Goal: Information Seeking & Learning: Understand process/instructions

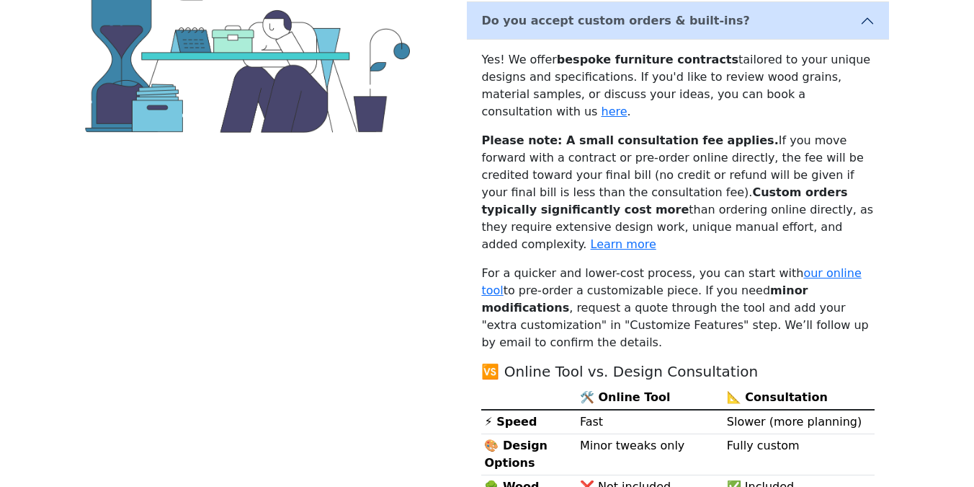
scroll to position [302, 0]
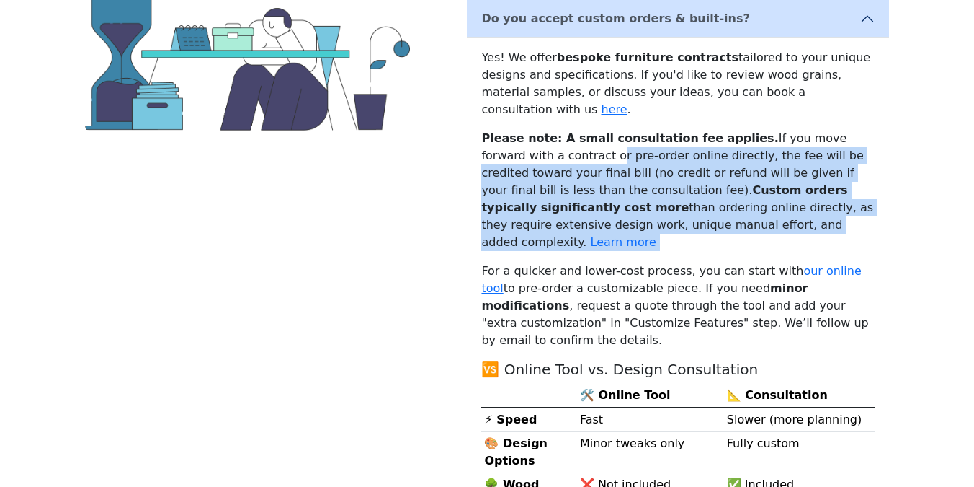
drag, startPoint x: 531, startPoint y: 135, endPoint x: 871, endPoint y: 216, distance: 349.1
click at [871, 216] on div "Yes! We offer bespoke furniture contracts tailored to your unique designs and s…" at bounding box center [678, 409] width 422 height 745
click at [711, 164] on p "Please note: A small consultation fee applies. If you move forward with a contr…" at bounding box center [678, 190] width 394 height 121
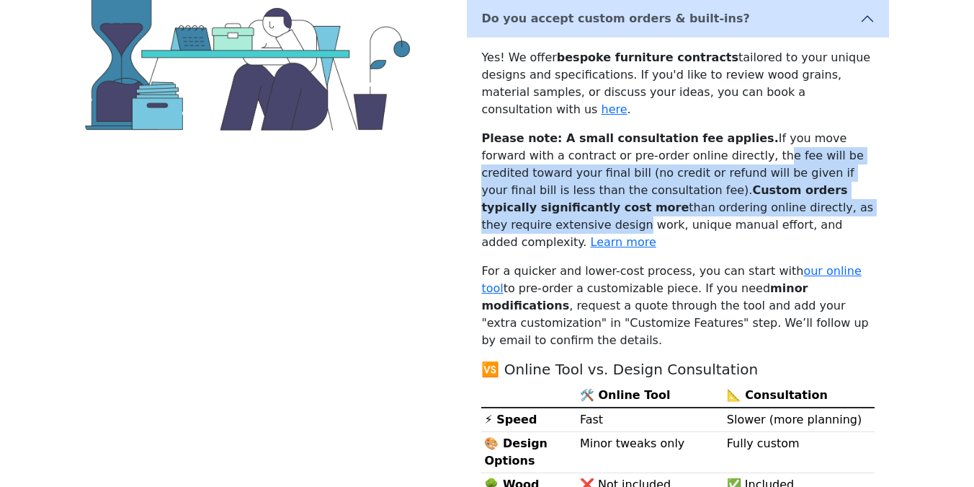
drag, startPoint x: 678, startPoint y: 133, endPoint x: 773, endPoint y: 194, distance: 112.8
click at [773, 194] on p "Please note: A small consultation fee applies. If you move forward with a contr…" at bounding box center [678, 190] width 394 height 121
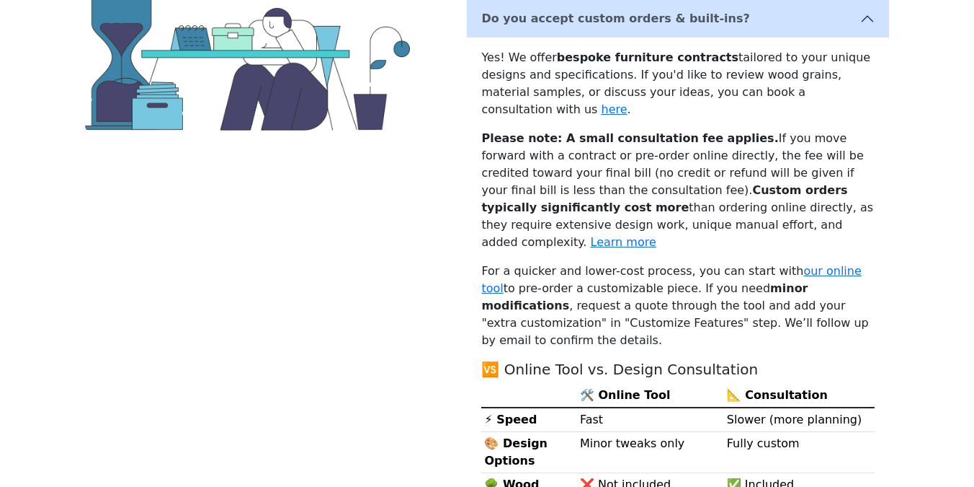
click at [793, 205] on p "Please note: A small consultation fee applies. If you move forward with a contr…" at bounding box center [678, 190] width 394 height 121
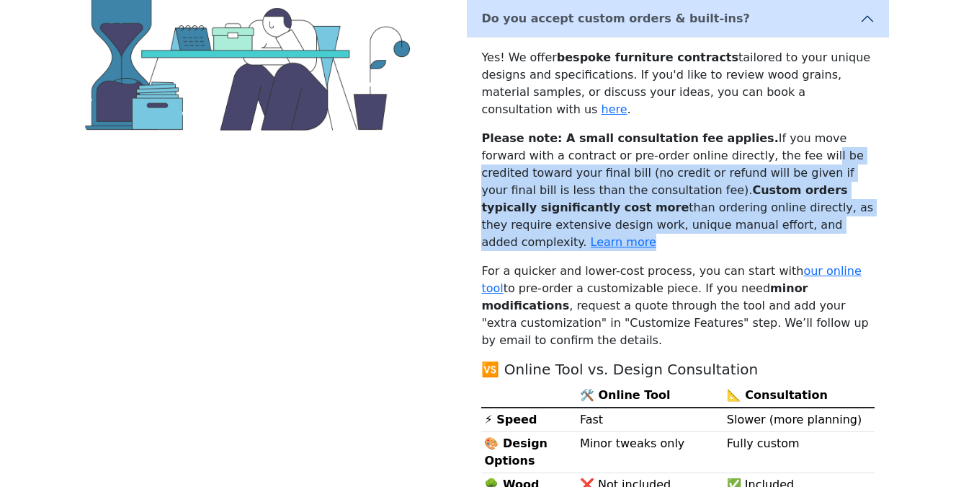
drag, startPoint x: 781, startPoint y: 213, endPoint x: 724, endPoint y: 143, distance: 90.1
click at [724, 143] on p "Please note: A small consultation fee applies. If you move forward with a contr…" at bounding box center [678, 190] width 394 height 121
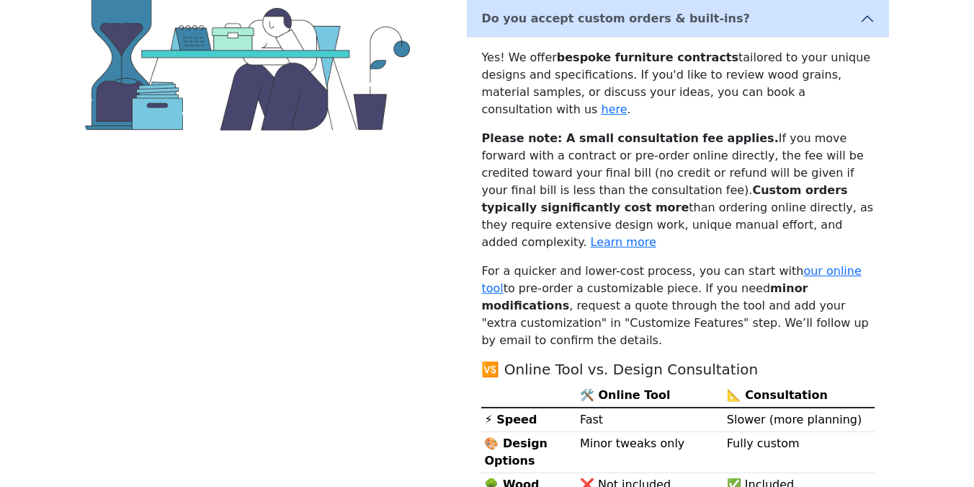
click at [673, 136] on p "Please note: A small consultation fee applies. If you move forward with a contr…" at bounding box center [678, 190] width 394 height 121
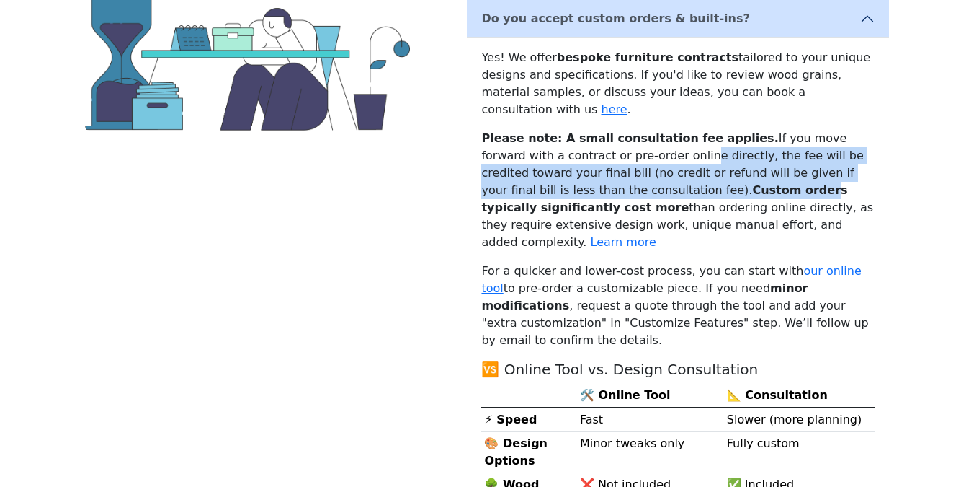
drag, startPoint x: 616, startPoint y: 134, endPoint x: 654, endPoint y: 172, distance: 54.5
click at [654, 173] on p "Please note: A small consultation fee applies. If you move forward with a contr…" at bounding box center [678, 190] width 394 height 121
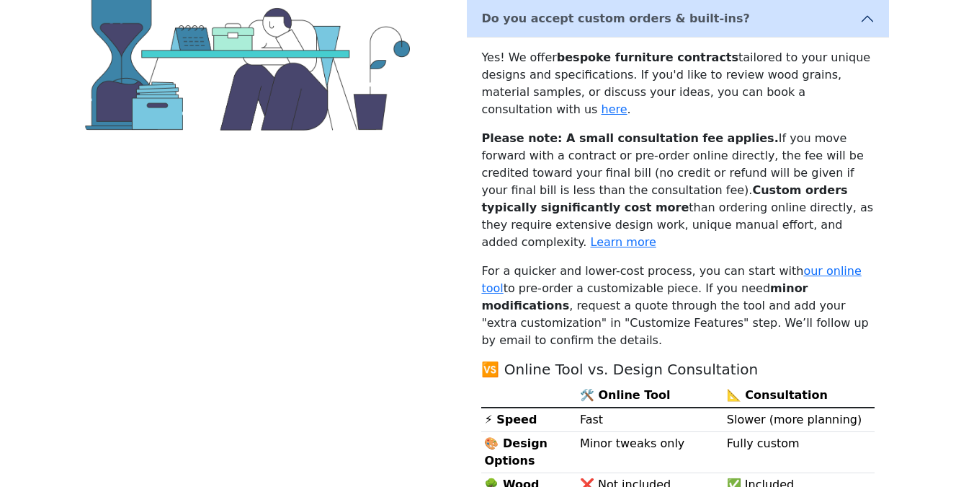
click at [574, 266] on p "For a quicker and lower-cost process, you can start with our online tool to pre…" at bounding box center [678, 305] width 394 height 86
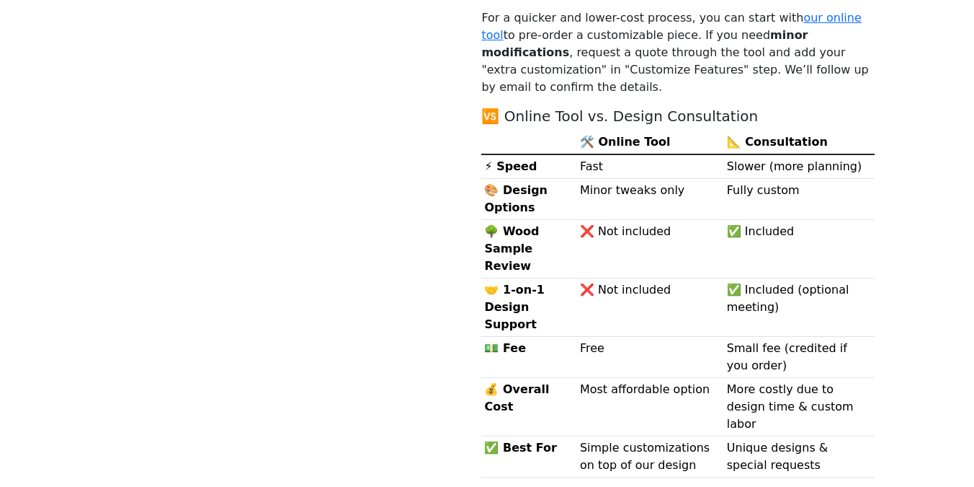
scroll to position [539, 0]
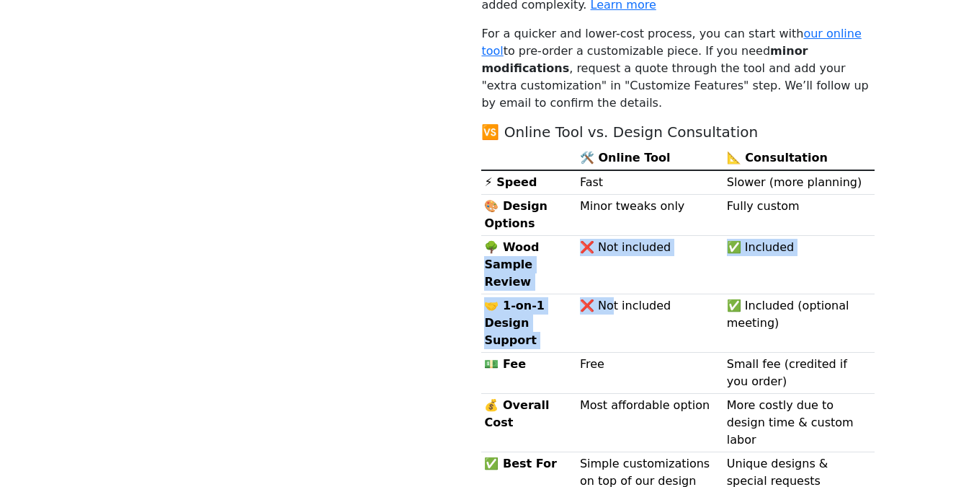
drag, startPoint x: 567, startPoint y: 187, endPoint x: 604, endPoint y: 237, distance: 62.4
click at [604, 237] on tbody "⚡ Speed Fast Slower (more planning) 🎨 Design Options Minor tweaks only Fully cu…" at bounding box center [678, 331] width 394 height 323
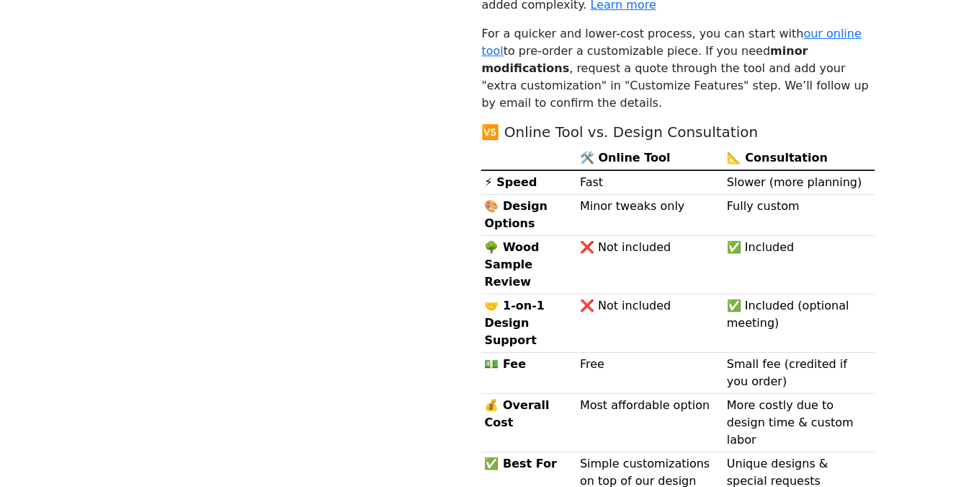
click at [672, 293] on td "❌ Not included" at bounding box center [650, 322] width 147 height 58
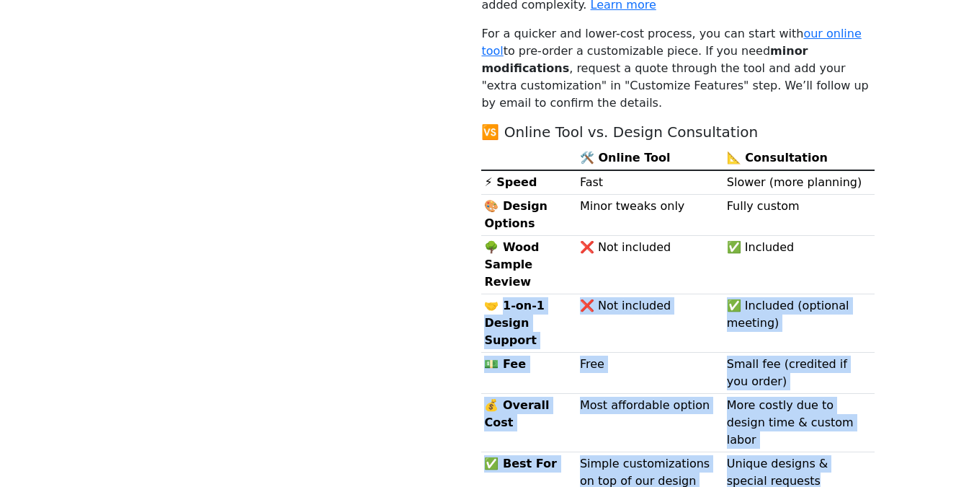
drag, startPoint x: 501, startPoint y: 235, endPoint x: 797, endPoint y: 394, distance: 336.3
click at [797, 394] on tbody "⚡ Speed Fast Slower (more planning) 🎨 Design Options Minor tweaks only Fully cu…" at bounding box center [678, 331] width 394 height 323
click at [689, 352] on td "Free" at bounding box center [650, 372] width 147 height 41
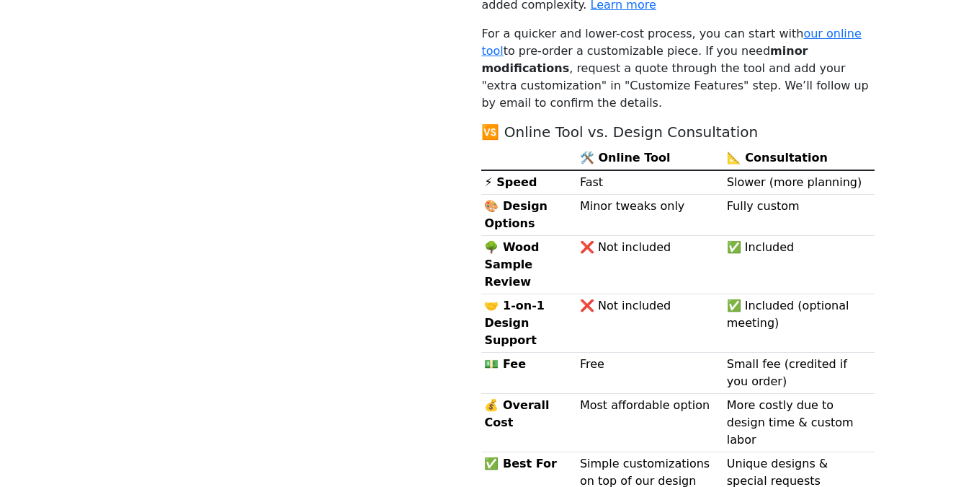
scroll to position [555, 0]
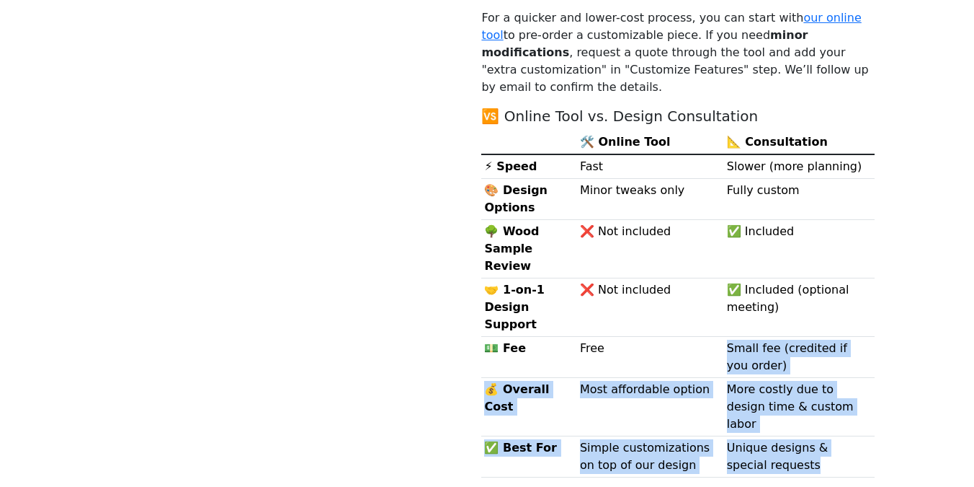
drag, startPoint x: 689, startPoint y: 282, endPoint x: 849, endPoint y: 372, distance: 183.6
click at [849, 372] on tbody "⚡ Speed Fast Slower (more planning) 🎨 Design Options Minor tweaks only Fully cu…" at bounding box center [678, 315] width 394 height 323
click at [618, 435] on td "Simple customizations on top of our design" at bounding box center [650, 455] width 147 height 41
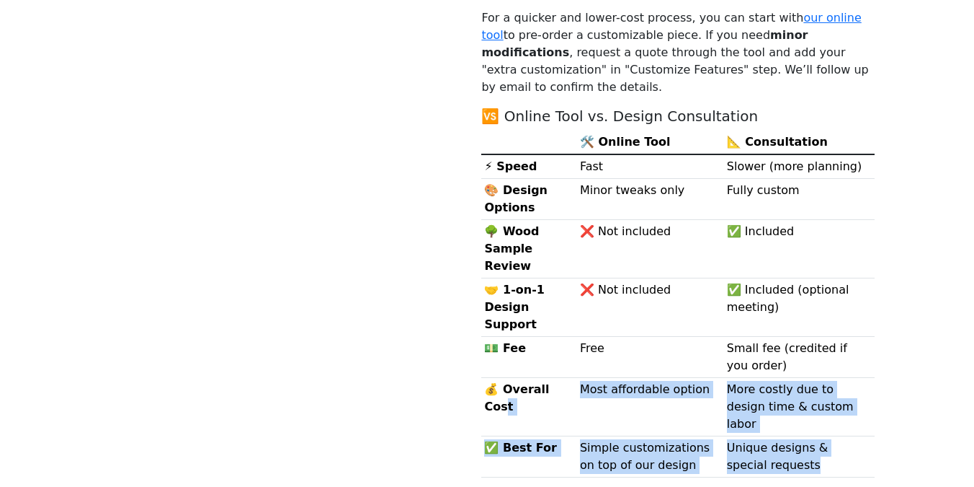
drag, startPoint x: 561, startPoint y: 312, endPoint x: 797, endPoint y: 383, distance: 246.7
click at [797, 383] on tbody "⚡ Speed Fast Slower (more planning) 🎨 Design Options Minor tweaks only Fully cu…" at bounding box center [678, 315] width 394 height 323
click at [797, 435] on td "Unique designs & special requests" at bounding box center [799, 455] width 151 height 41
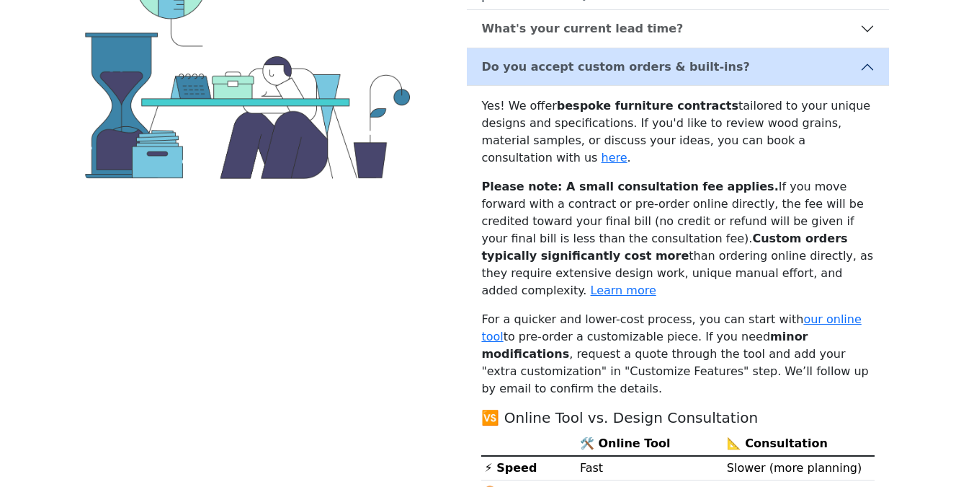
scroll to position [221, 0]
